Goal: Transaction & Acquisition: Purchase product/service

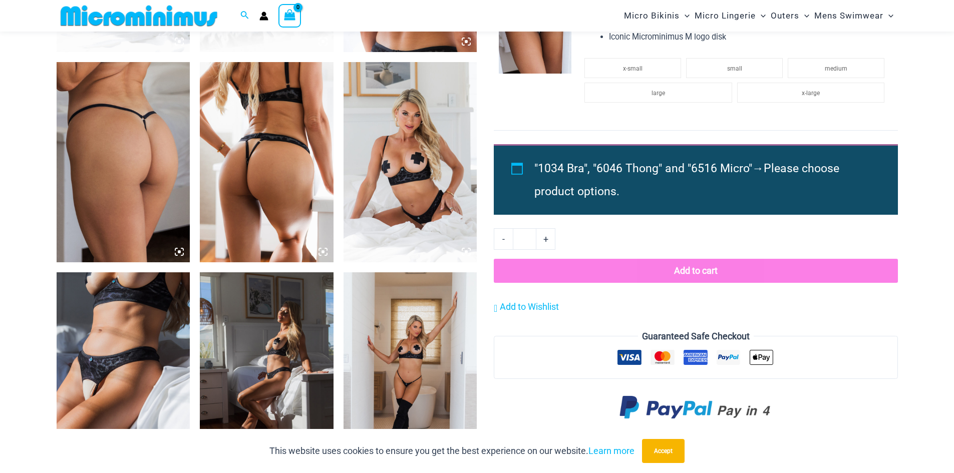
scroll to position [876, 0]
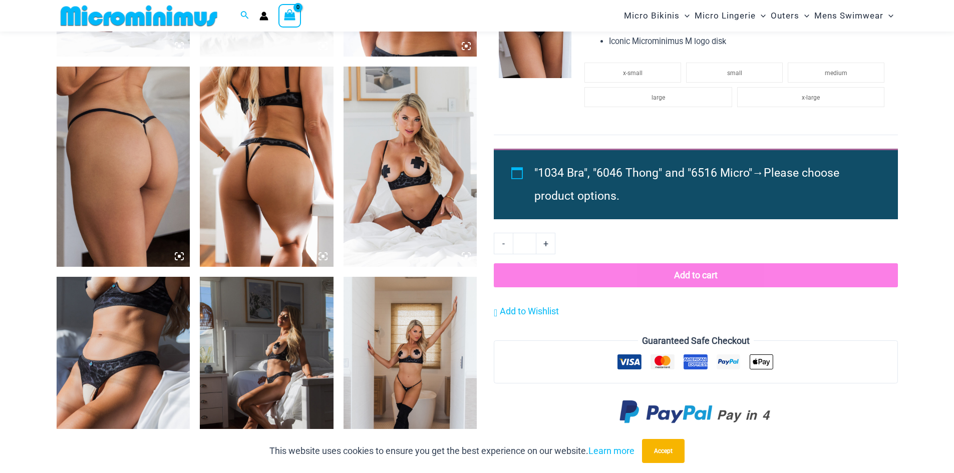
click at [139, 331] on img at bounding box center [124, 377] width 134 height 200
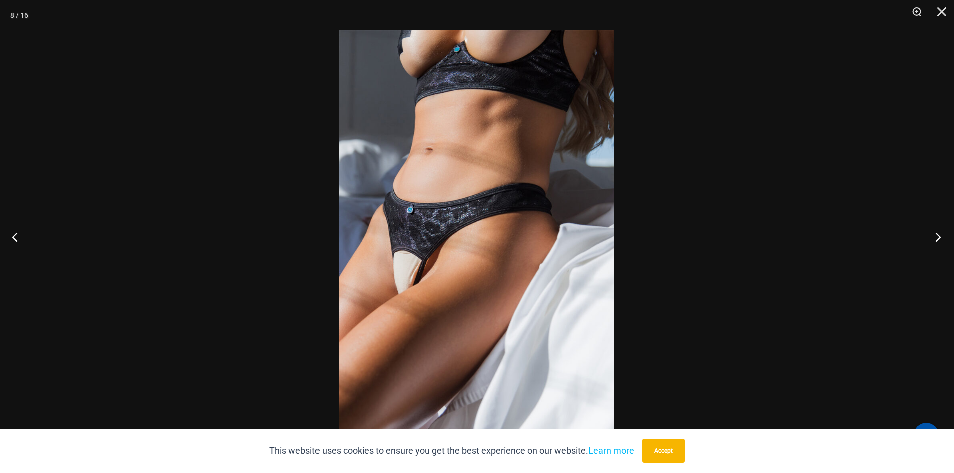
click at [941, 235] on button "Next" at bounding box center [936, 237] width 38 height 50
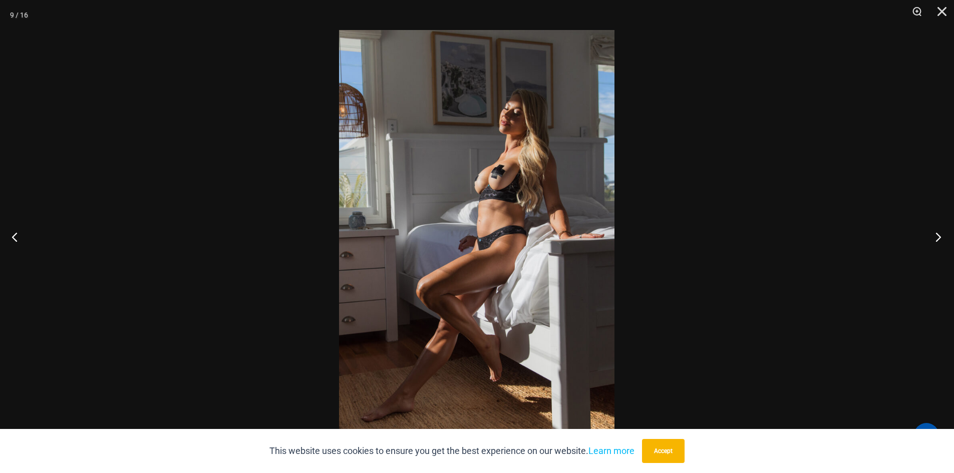
click at [941, 235] on button "Next" at bounding box center [936, 237] width 38 height 50
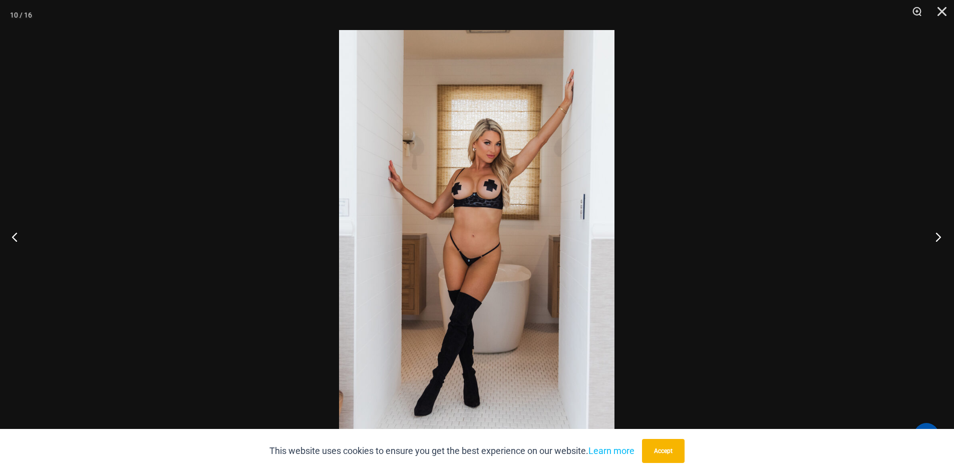
click at [941, 235] on button "Next" at bounding box center [936, 237] width 38 height 50
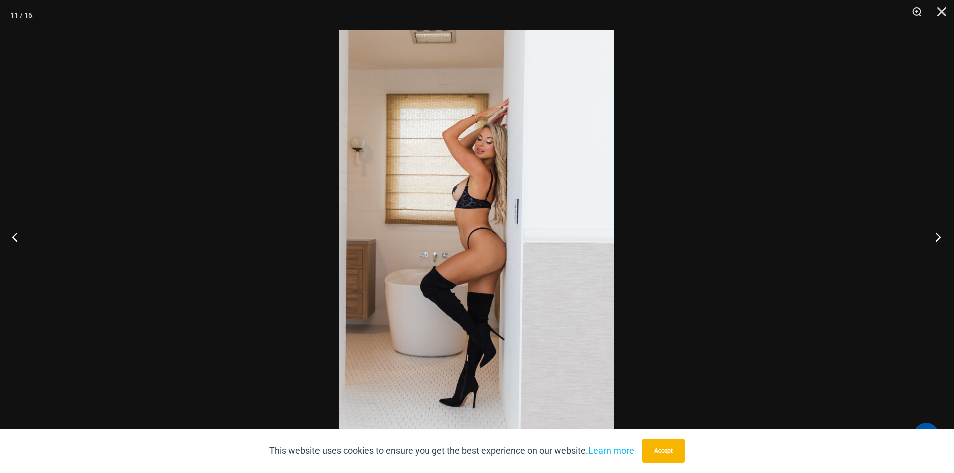
click at [941, 235] on button "Next" at bounding box center [936, 237] width 38 height 50
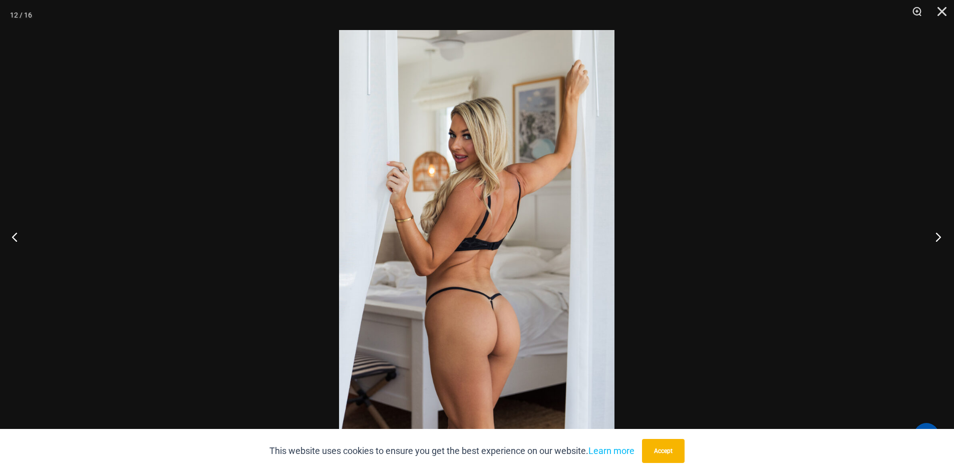
click at [941, 235] on button "Next" at bounding box center [936, 237] width 38 height 50
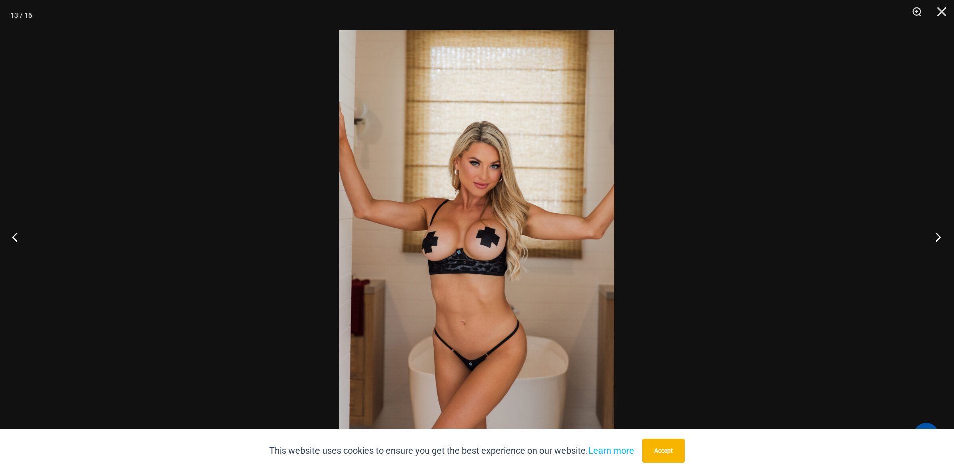
click at [941, 235] on button "Next" at bounding box center [936, 237] width 38 height 50
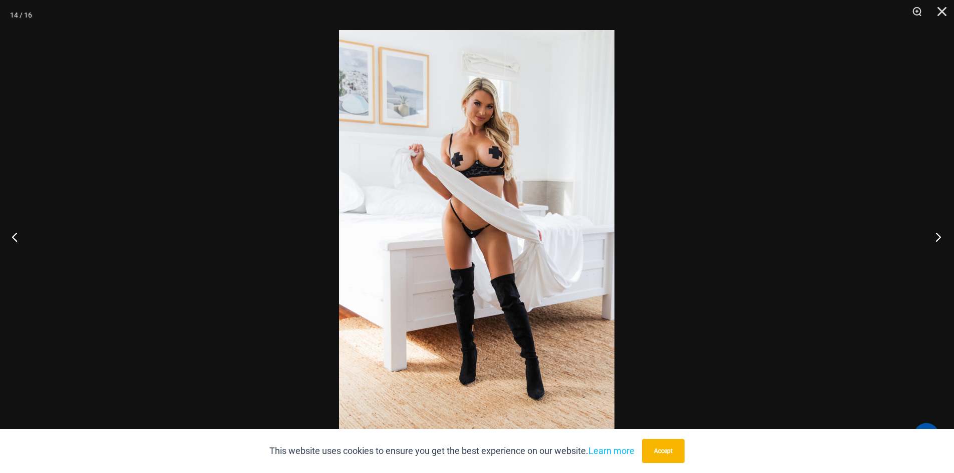
click at [941, 235] on button "Next" at bounding box center [936, 237] width 38 height 50
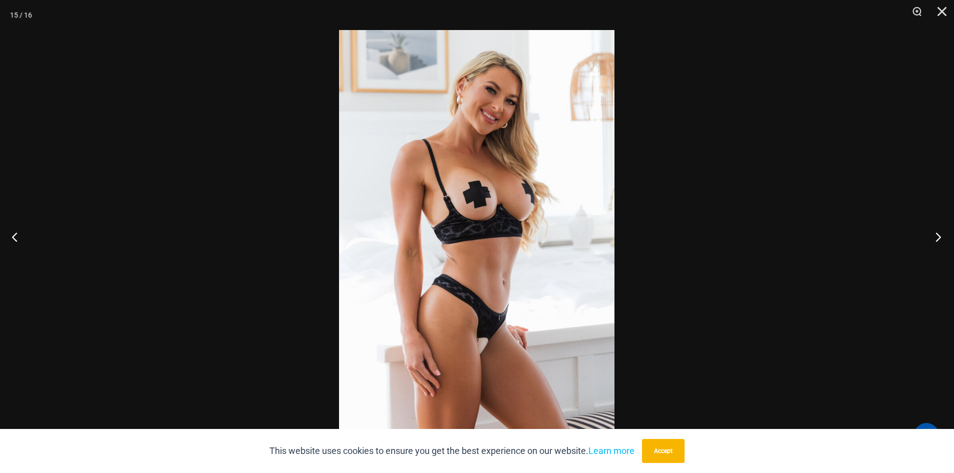
click at [941, 235] on button "Next" at bounding box center [936, 237] width 38 height 50
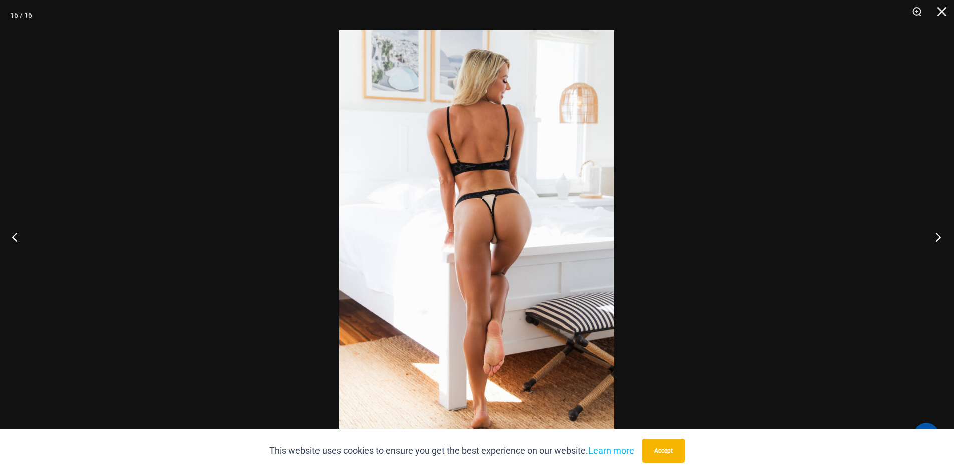
click at [941, 235] on button "Next" at bounding box center [936, 237] width 38 height 50
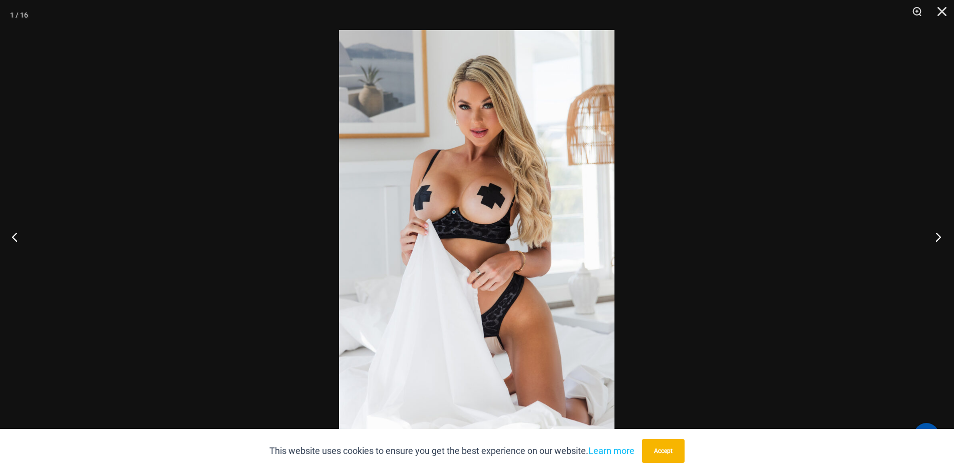
click at [941, 235] on button "Next" at bounding box center [936, 237] width 38 height 50
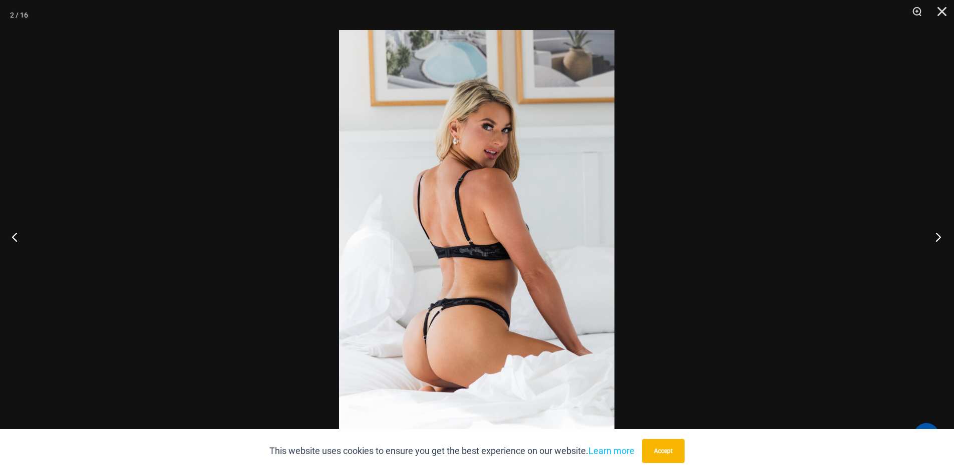
click at [941, 235] on button "Next" at bounding box center [936, 237] width 38 height 50
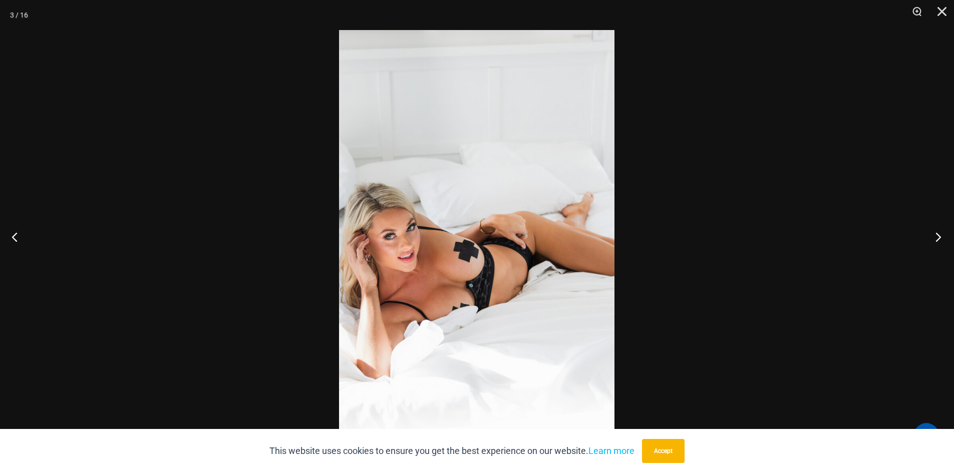
click at [941, 235] on button "Next" at bounding box center [936, 237] width 38 height 50
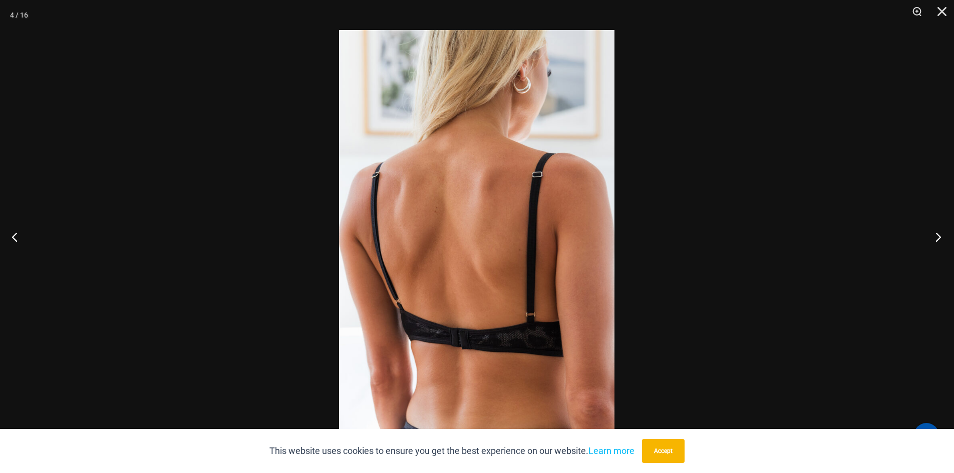
click at [941, 235] on button "Next" at bounding box center [936, 237] width 38 height 50
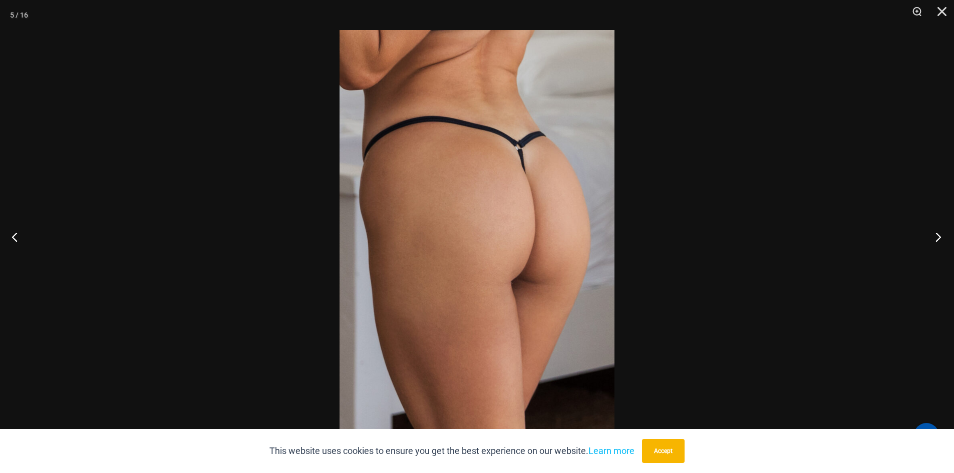
click at [941, 235] on button "Next" at bounding box center [936, 237] width 38 height 50
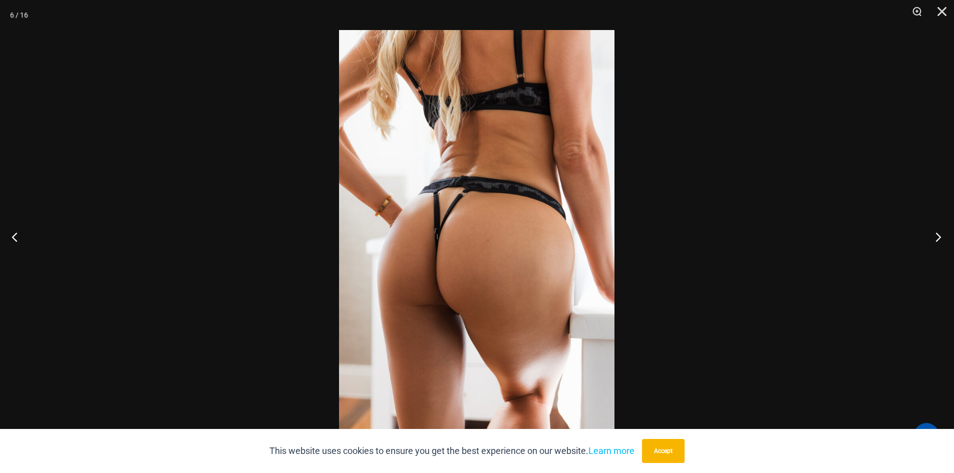
click at [941, 235] on button "Next" at bounding box center [936, 237] width 38 height 50
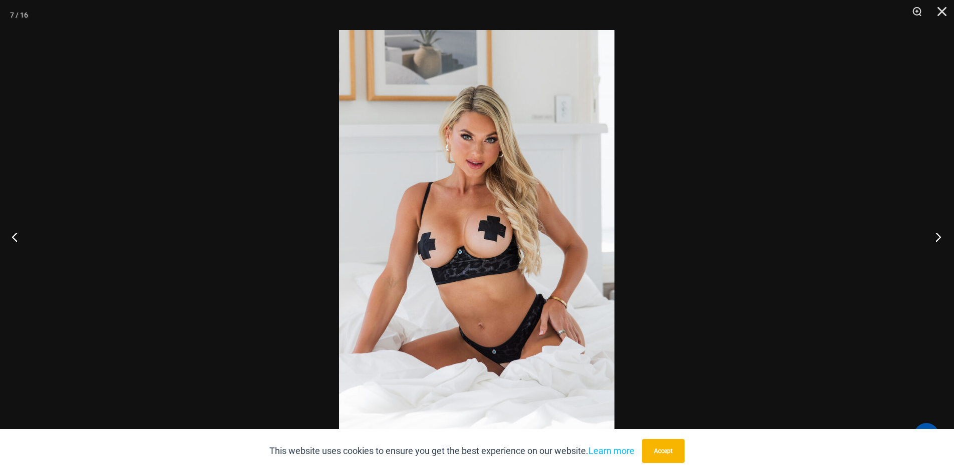
click at [941, 235] on button "Next" at bounding box center [936, 237] width 38 height 50
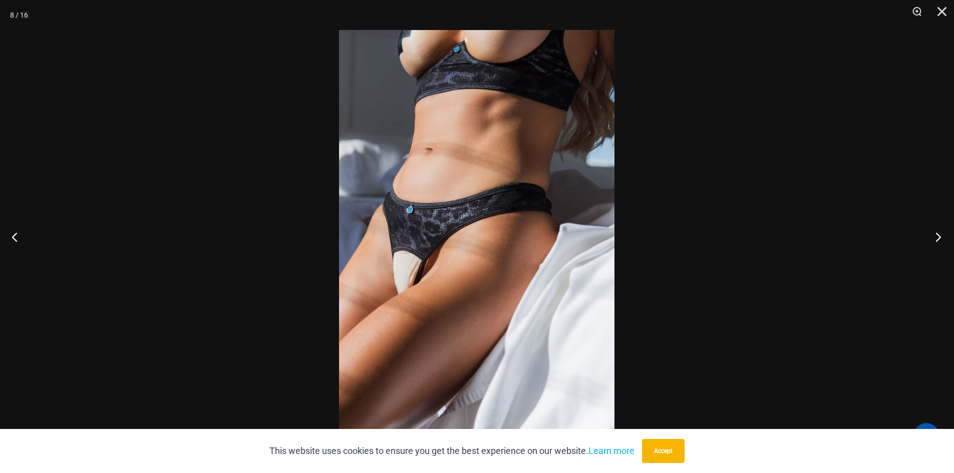
click at [941, 235] on button "Next" at bounding box center [936, 237] width 38 height 50
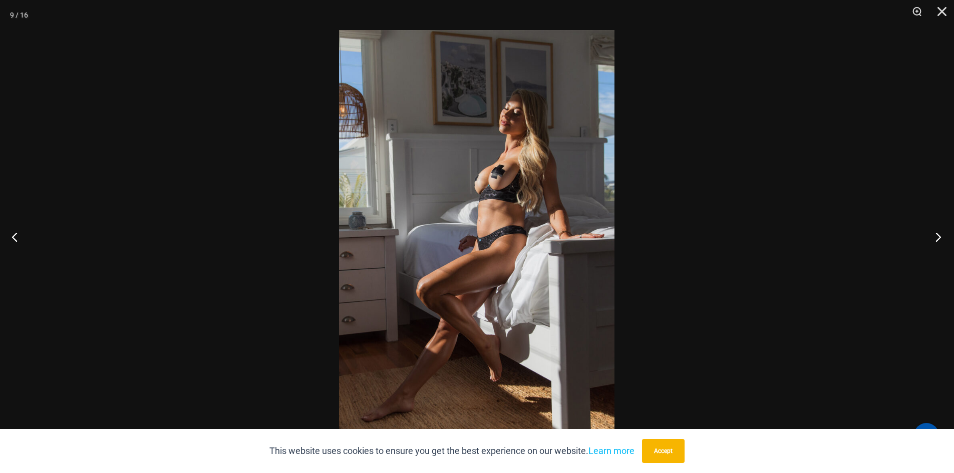
click at [941, 235] on button "Next" at bounding box center [936, 237] width 38 height 50
